Goal: Navigation & Orientation: Find specific page/section

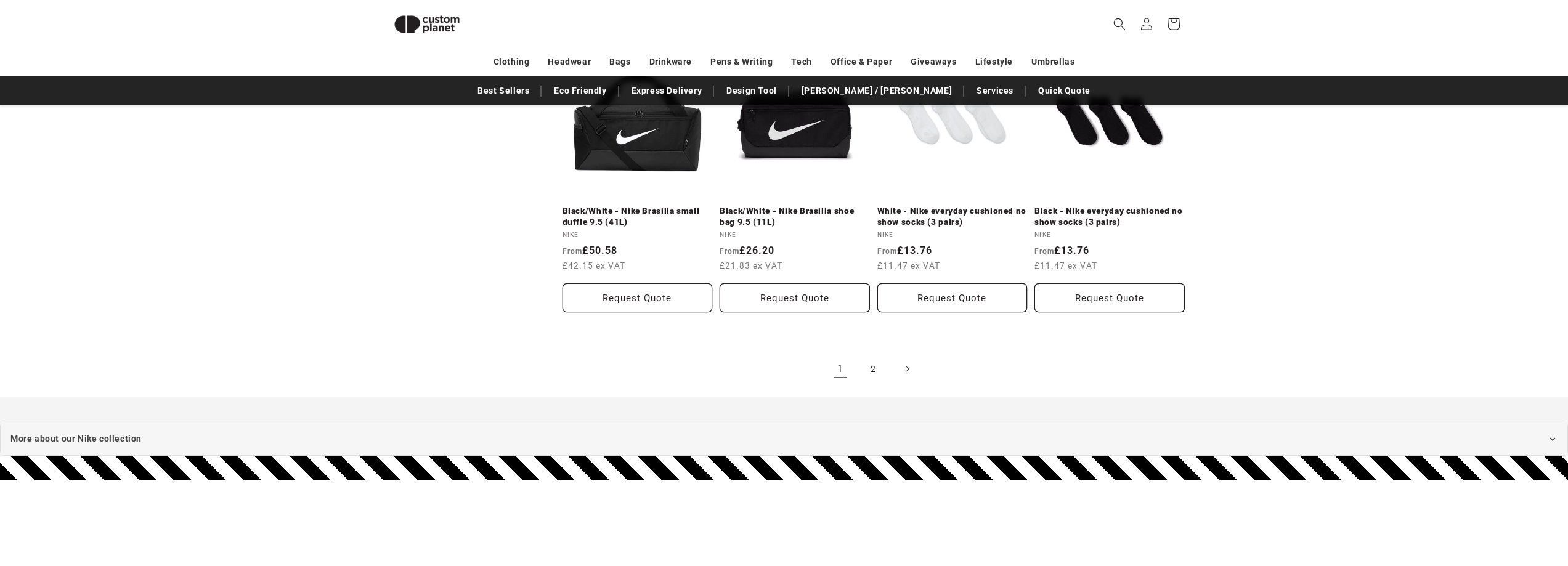
scroll to position [1458, 0]
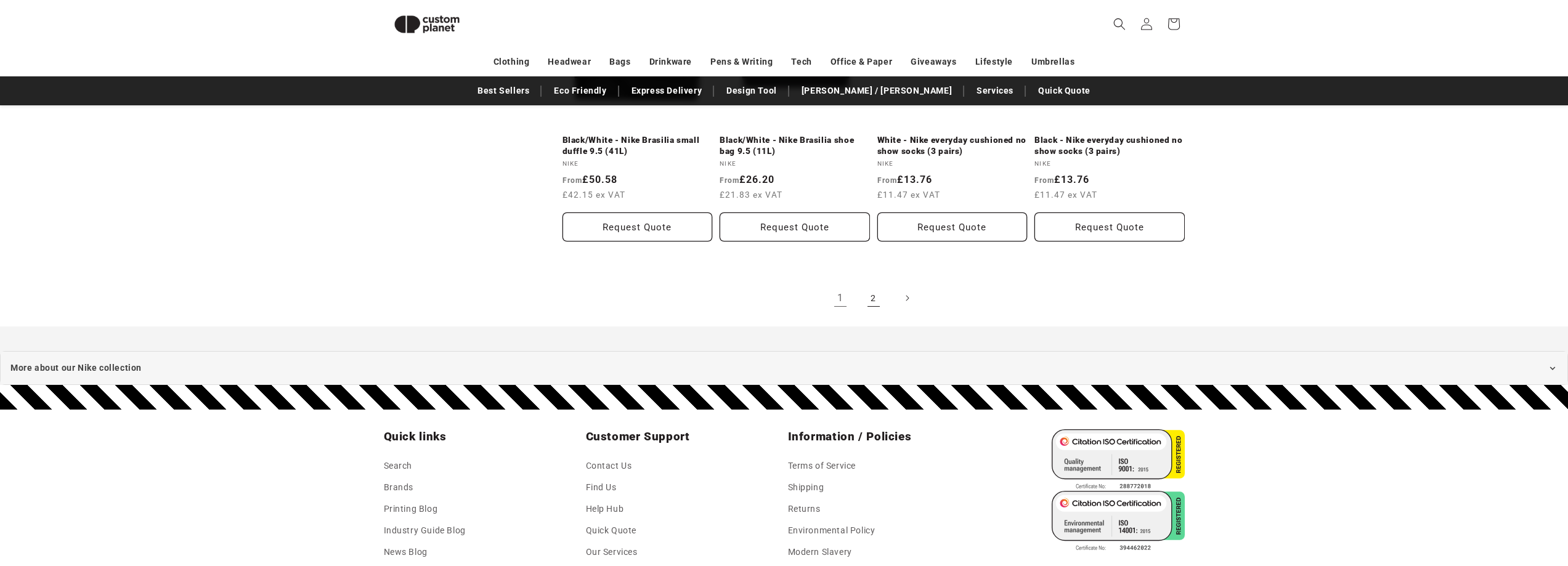
click at [875, 290] on link "2" at bounding box center [874, 298] width 28 height 27
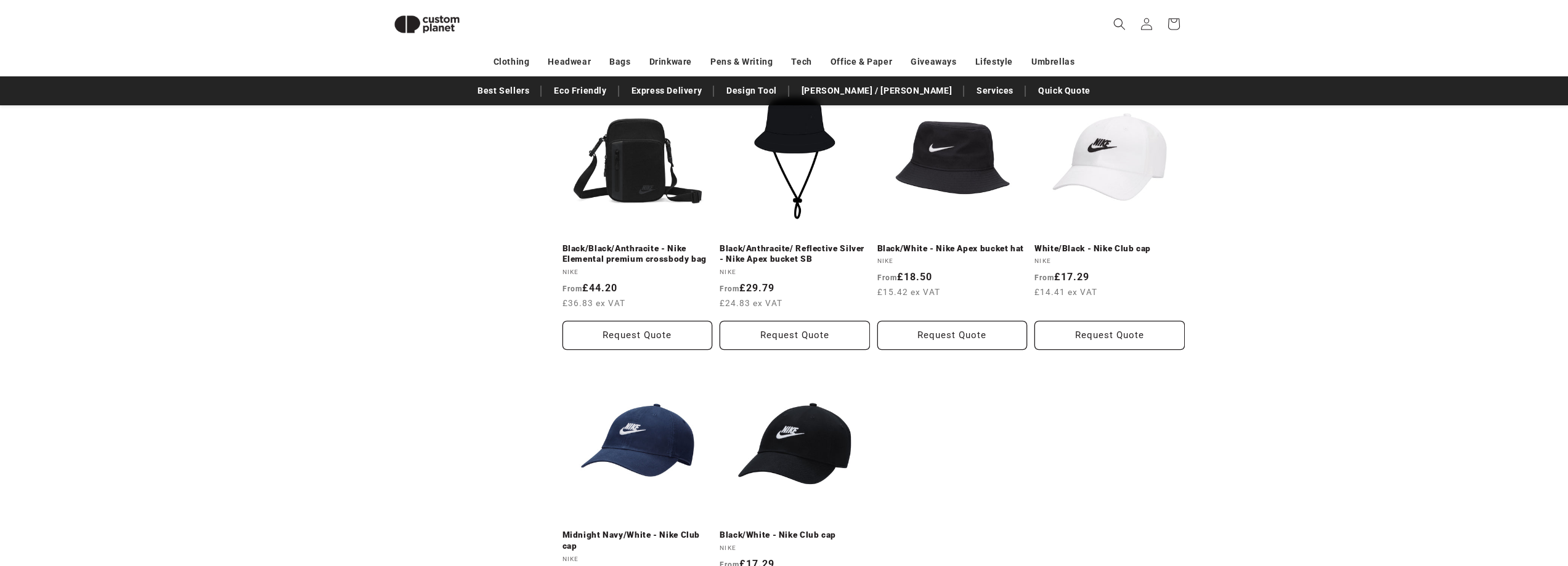
scroll to position [1277, 0]
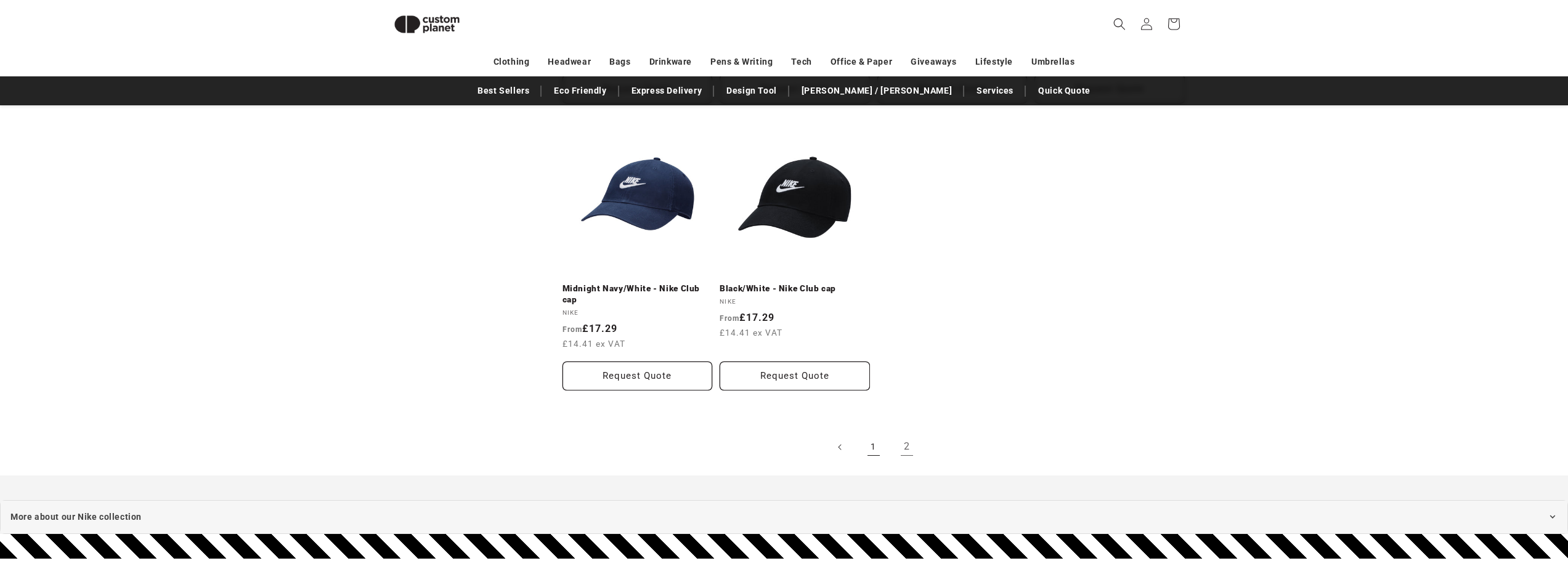
click at [875, 454] on link "1" at bounding box center [874, 447] width 28 height 27
